Goal: Information Seeking & Learning: Check status

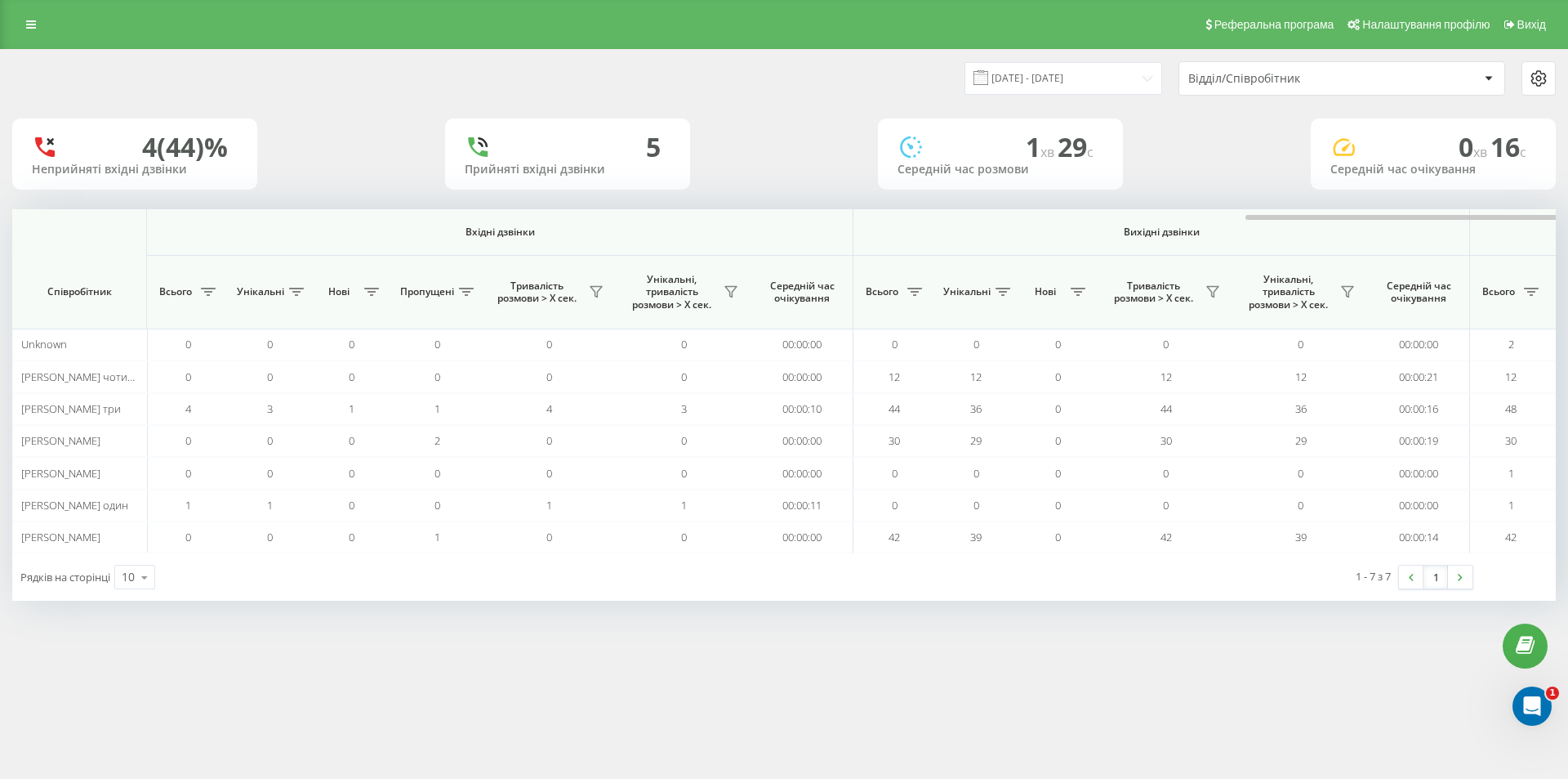
scroll to position [0, 735]
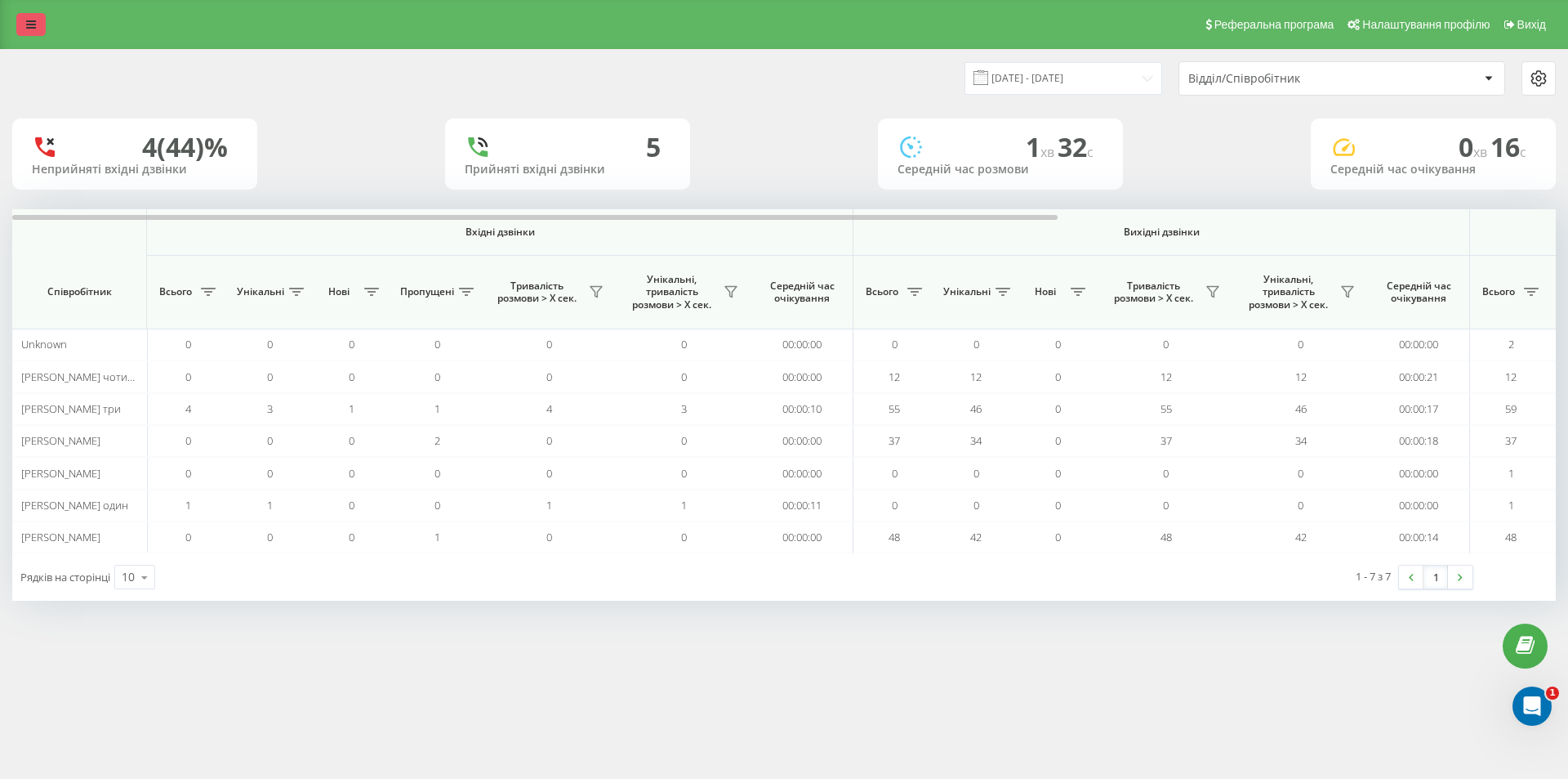
click at [23, 14] on link at bounding box center [32, 24] width 30 height 23
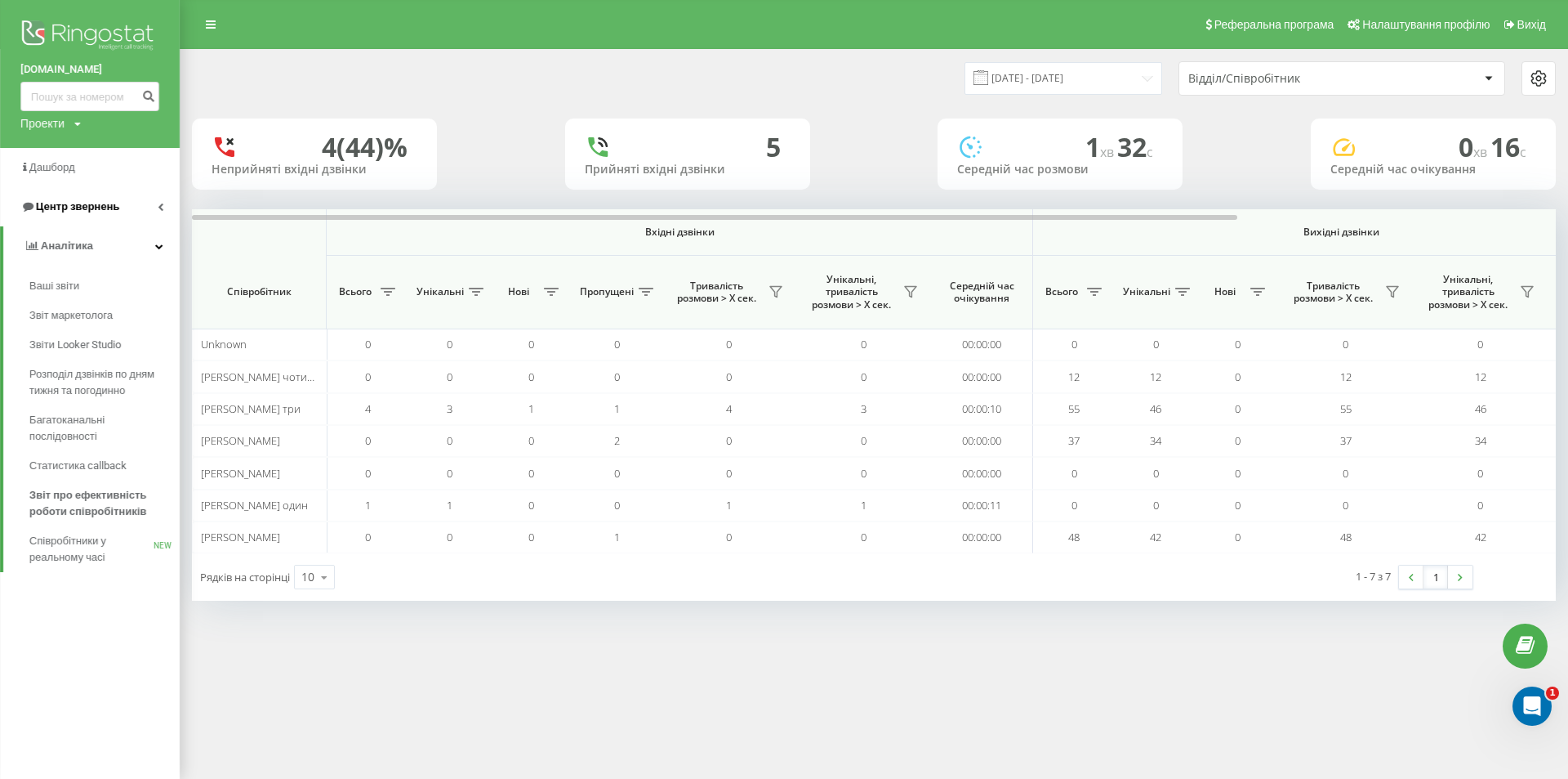
click at [80, 203] on span "Центр звернень" at bounding box center [77, 206] width 83 height 12
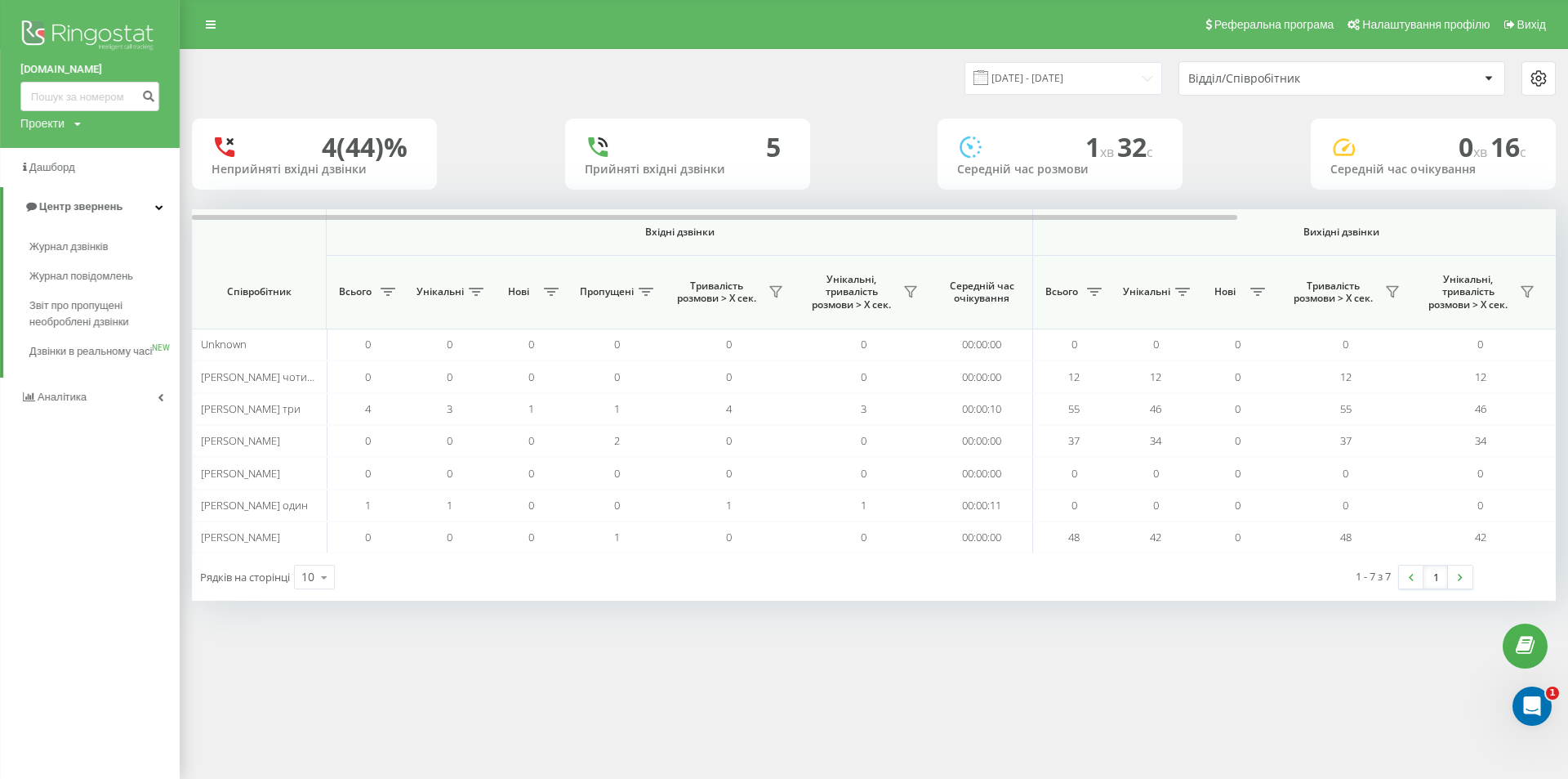
click at [1048, 693] on div "Реферальна програма Налаштування профілю Вихід [DATE] - [DATE] Відділ/Співробіт…" at bounding box center [784, 389] width 1568 height 779
drag, startPoint x: 76, startPoint y: 203, endPoint x: 89, endPoint y: 203, distance: 13.0
click at [79, 202] on span "Центр звернень" at bounding box center [80, 206] width 83 height 12
drag, startPoint x: 637, startPoint y: 639, endPoint x: 632, endPoint y: 631, distance: 9.4
click at [636, 636] on div "Реферальна програма Налаштування профілю Вихід [DATE] - [DATE] Відділ/Співробіт…" at bounding box center [784, 389] width 1568 height 779
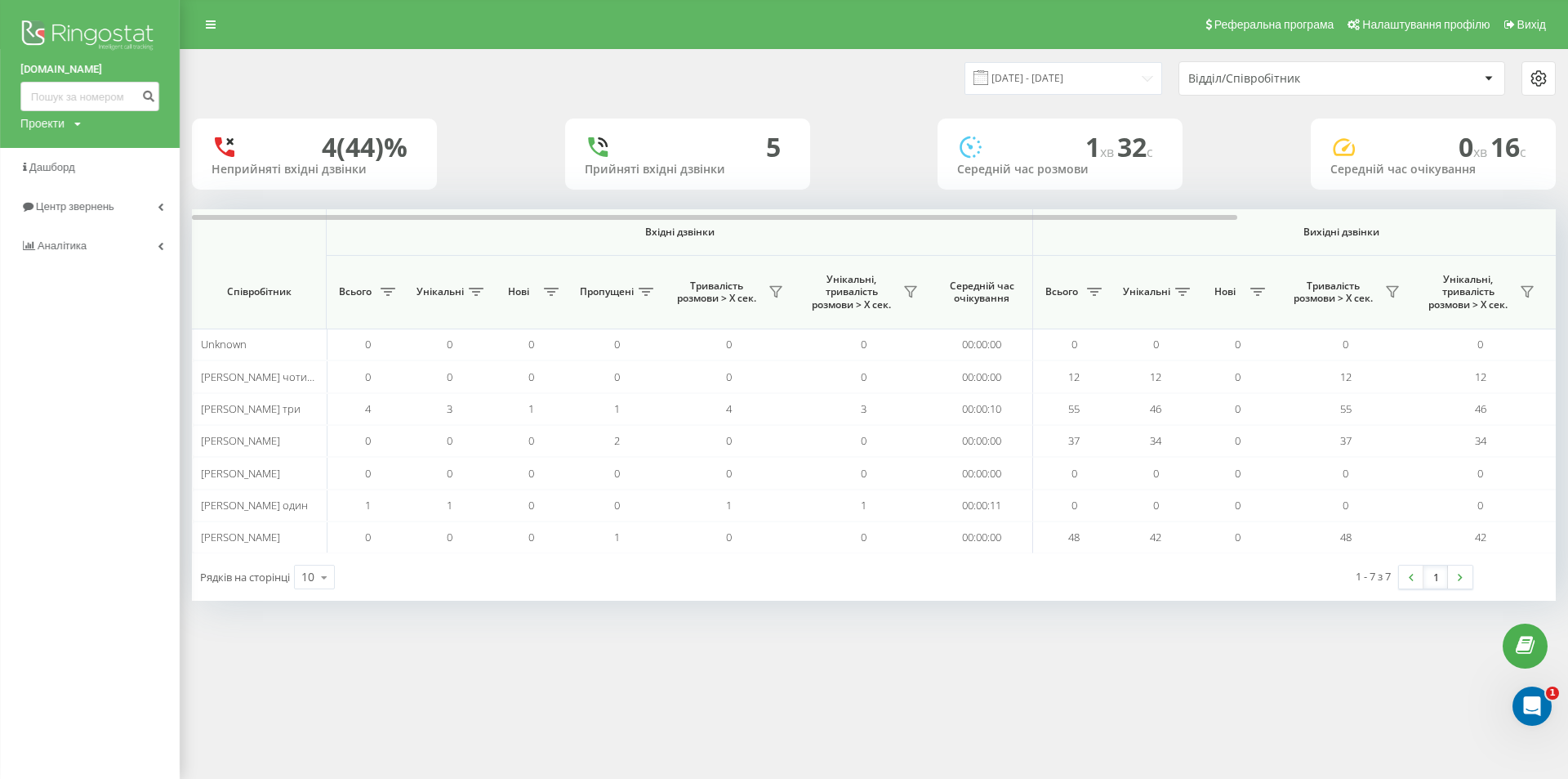
click at [227, 62] on div "[DATE] - [DATE] Відділ/Співробітник" at bounding box center [874, 78] width 1364 height 35
click at [207, 21] on icon at bounding box center [211, 24] width 10 height 11
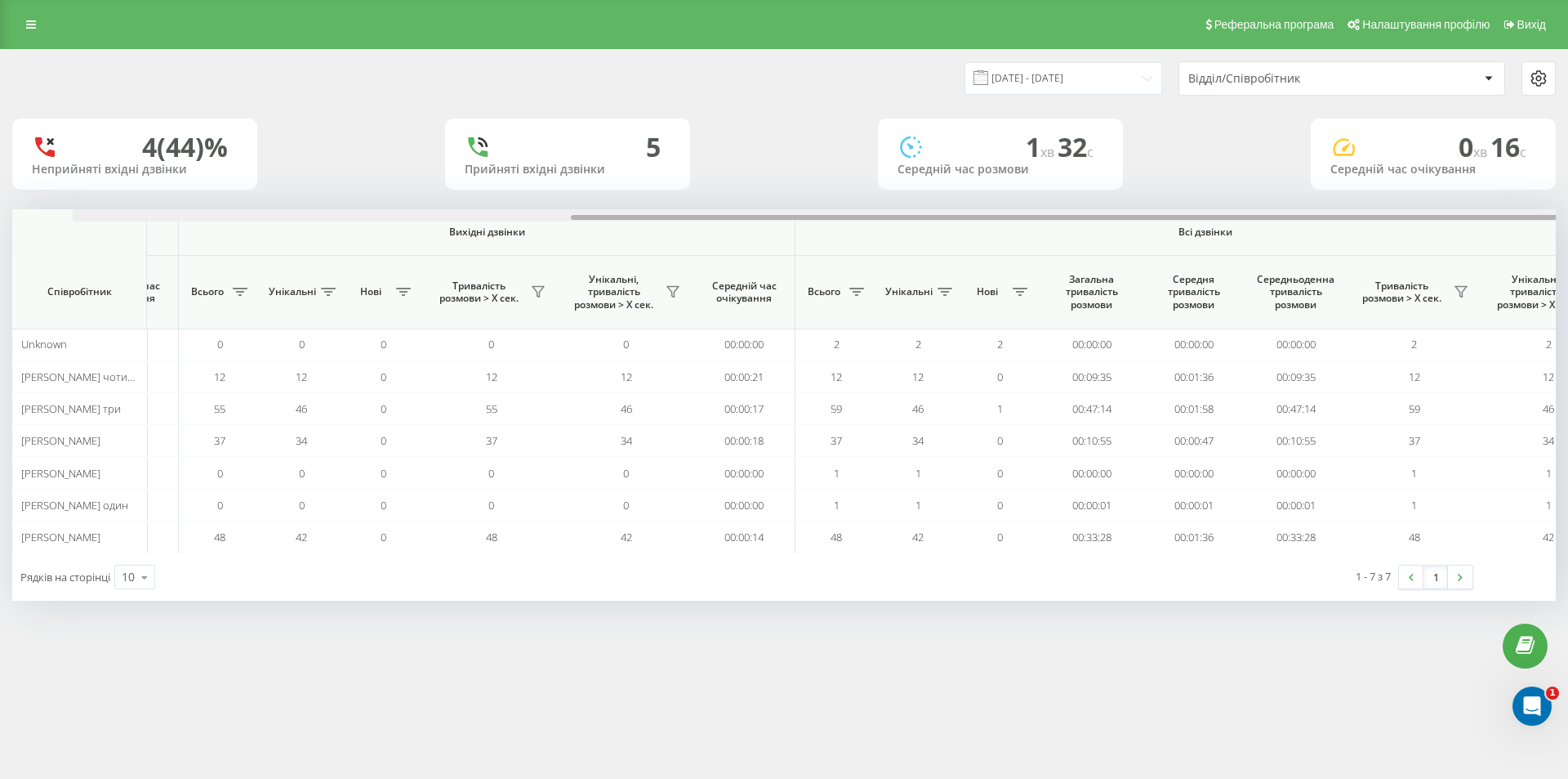
scroll to position [0, 735]
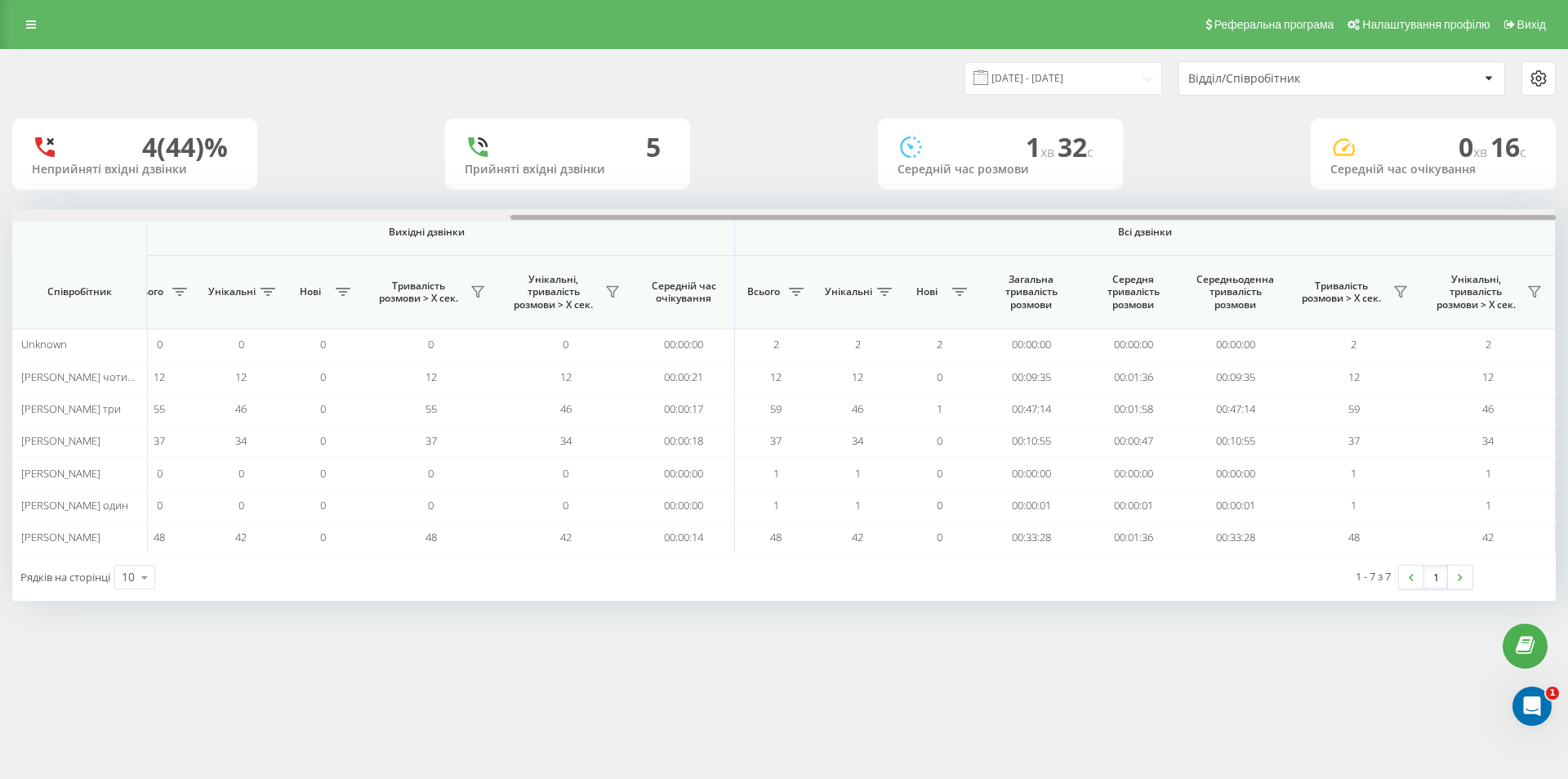
drag, startPoint x: 802, startPoint y: 216, endPoint x: 1429, endPoint y: 275, distance: 629.8
click at [1433, 273] on div "Вхідні дзвінки Вихідні дзвінки Всі дзвінки Співробітник Всього Унікальні Нові П…" at bounding box center [784, 381] width 1544 height 344
click at [1402, 293] on icon at bounding box center [1401, 291] width 11 height 10
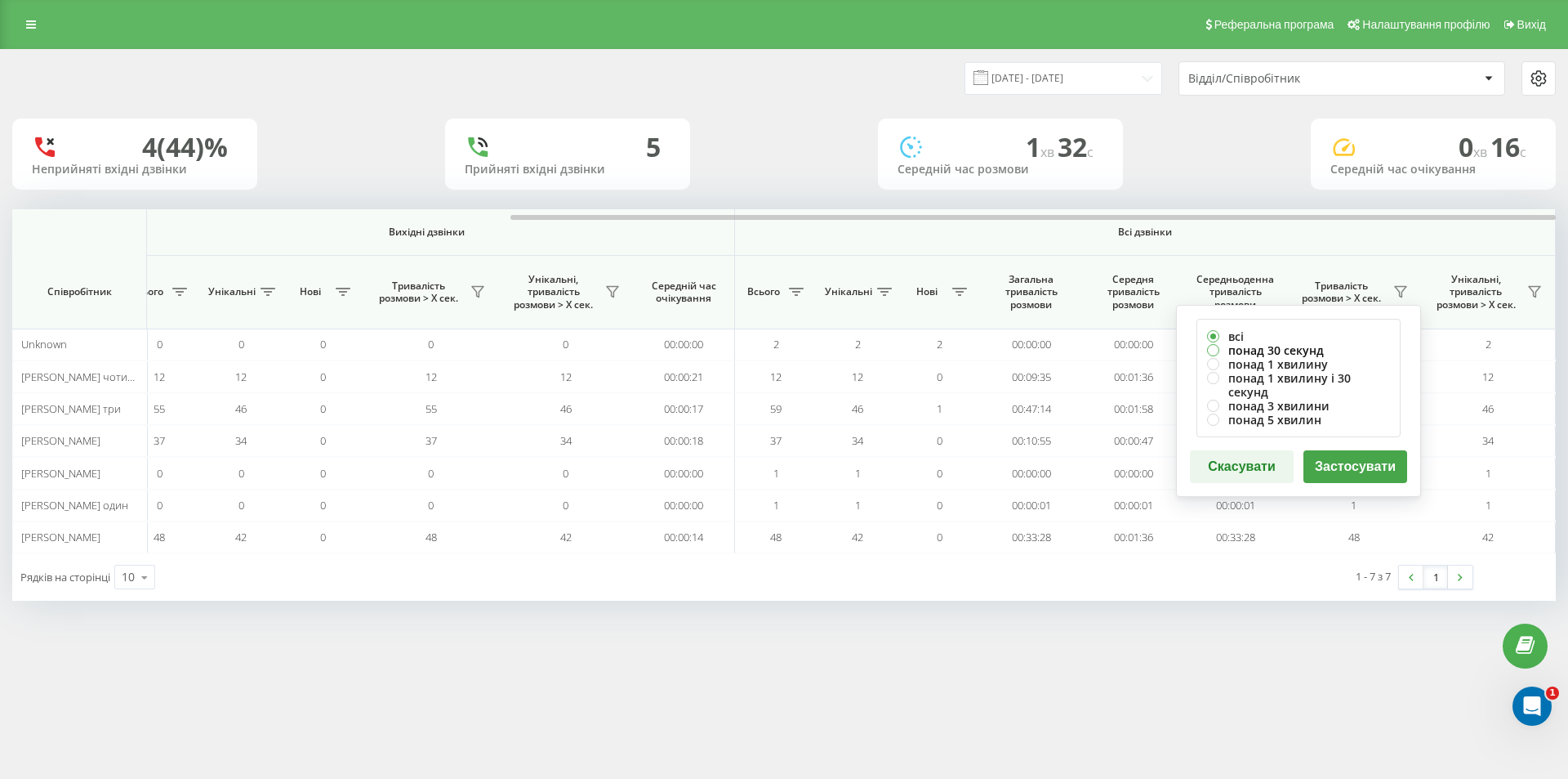
click at [1308, 353] on label "понад 30 секунд" at bounding box center [1298, 350] width 183 height 14
radio input "true"
click at [1365, 453] on button "Застосувати" at bounding box center [1355, 466] width 104 height 33
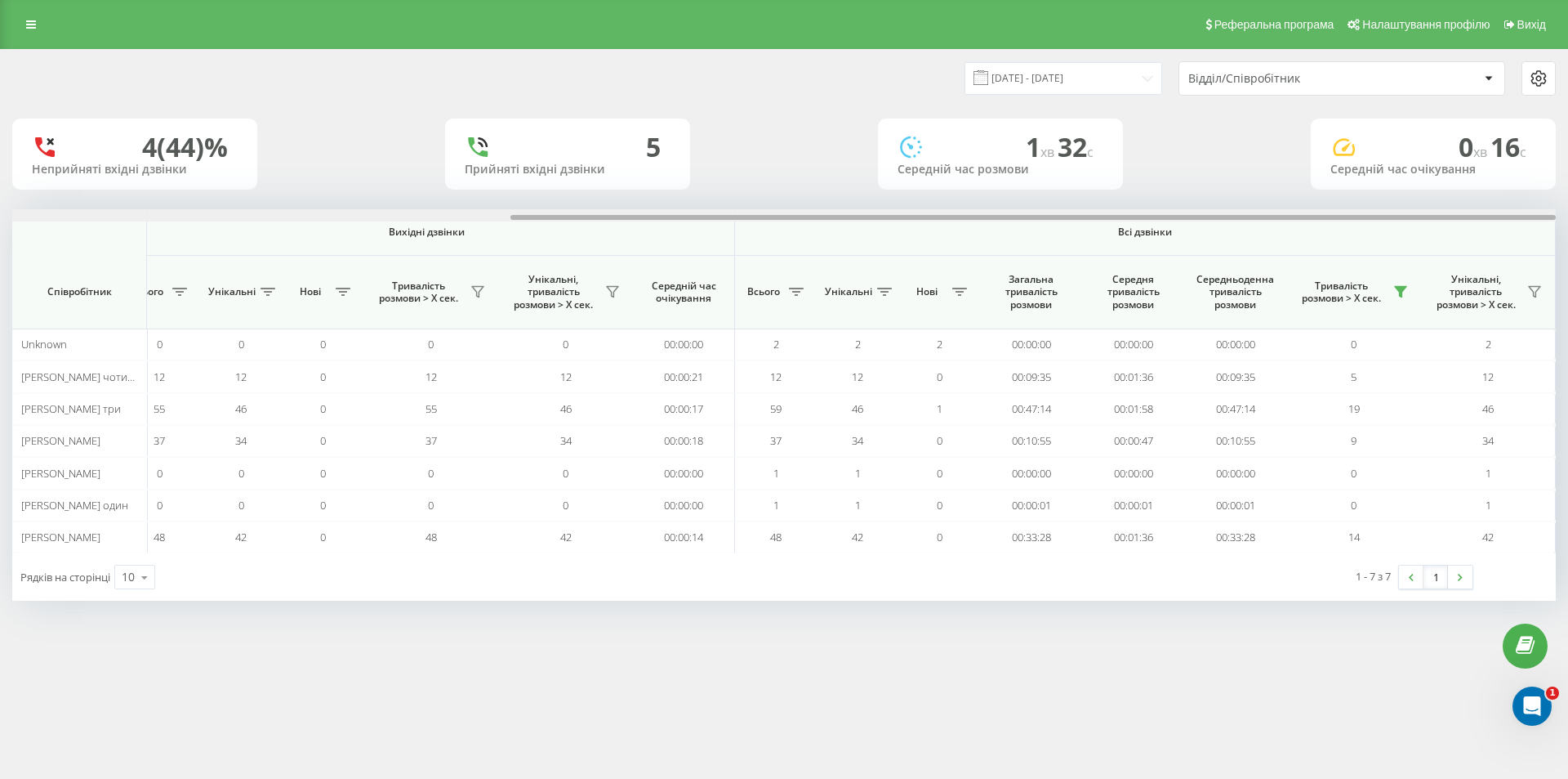
drag, startPoint x: 1012, startPoint y: 214, endPoint x: 1567, endPoint y: 254, distance: 556.4
click at [1567, 254] on div "20.08.2025 - 20.08.2025 Відділ/Співробітник 4 (44)% Неприйняті вхідні дзвінки 5…" at bounding box center [784, 341] width 1568 height 584
